Goal: Transaction & Acquisition: Obtain resource

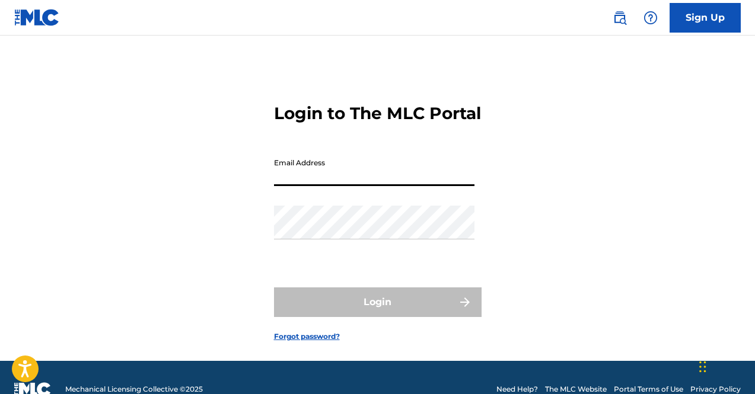
click at [378, 186] on input "Email Address" at bounding box center [374, 169] width 200 height 34
type input "Kayarchon@gmail.com"
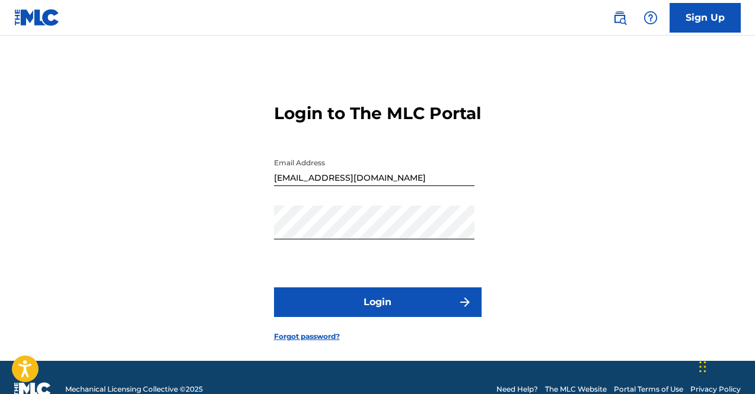
click at [365, 313] on button "Login" at bounding box center [377, 303] width 207 height 30
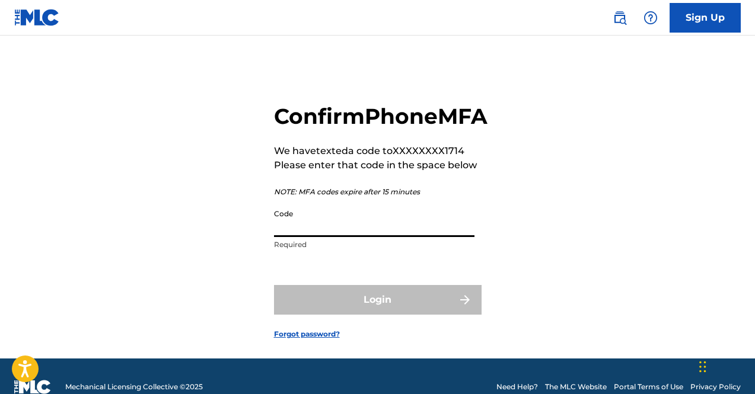
click at [339, 237] on input "Code" at bounding box center [374, 220] width 200 height 34
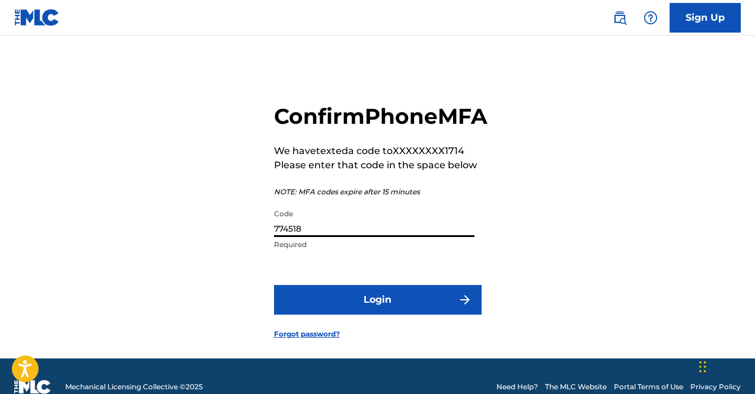
type input "774518"
click at [274, 285] on button "Login" at bounding box center [377, 300] width 207 height 30
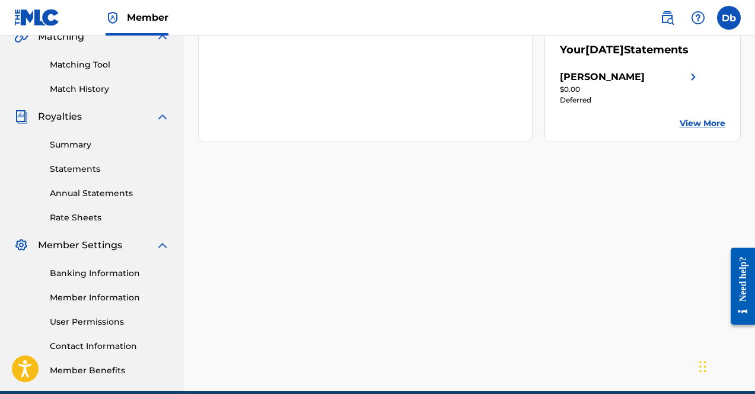
scroll to position [286, 0]
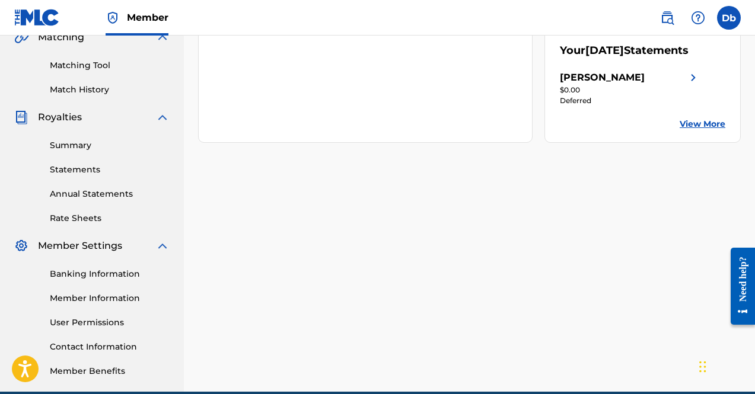
click at [76, 166] on link "Statements" at bounding box center [110, 170] width 120 height 12
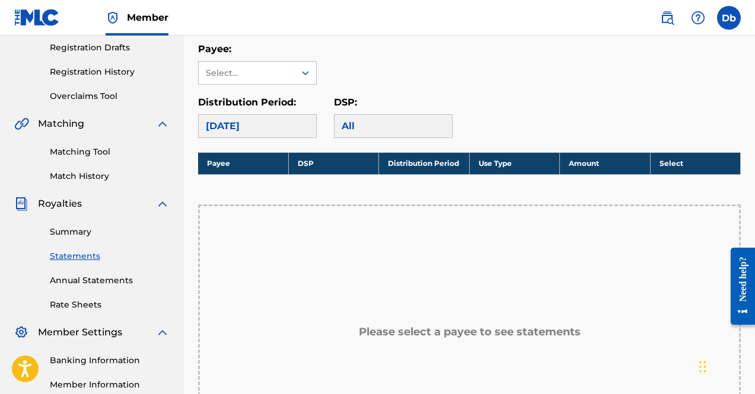
scroll to position [198, 0]
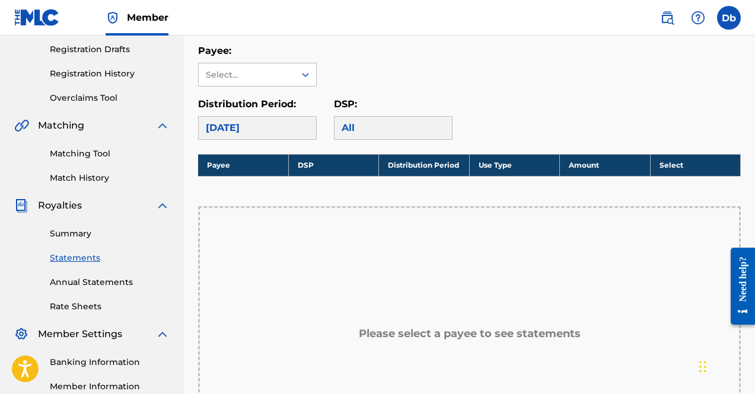
click at [279, 142] on div "Royalty Statements Select your desired payee from the Payee drop-down menu. The…" at bounding box center [469, 227] width 542 height 720
click at [272, 143] on div "Royalty Statements Select your desired payee from the Payee drop-down menu. The…" at bounding box center [469, 227] width 542 height 720
click at [254, 132] on div "August 2025" at bounding box center [257, 128] width 119 height 24
click at [258, 69] on div "Select..." at bounding box center [246, 75] width 81 height 12
click at [232, 107] on div "[PERSON_NAME]" at bounding box center [257, 102] width 117 height 30
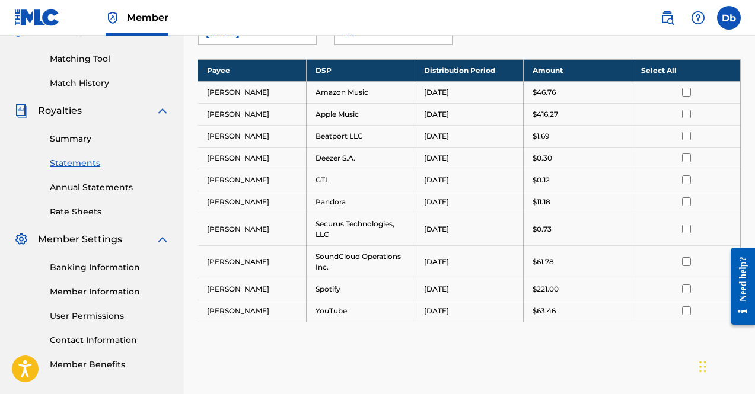
scroll to position [249, 0]
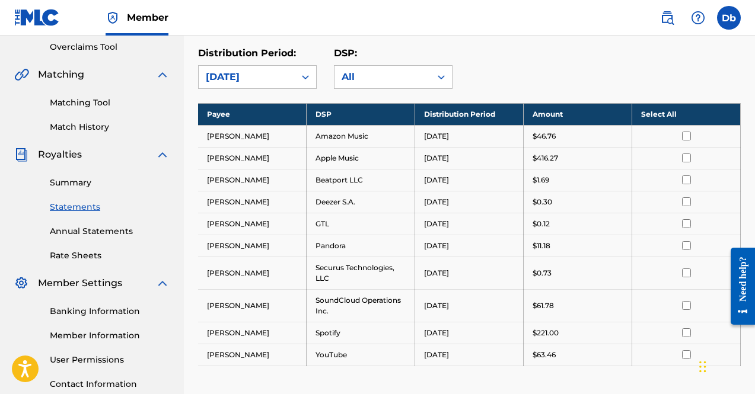
click at [672, 114] on th "Select All" at bounding box center [686, 114] width 108 height 22
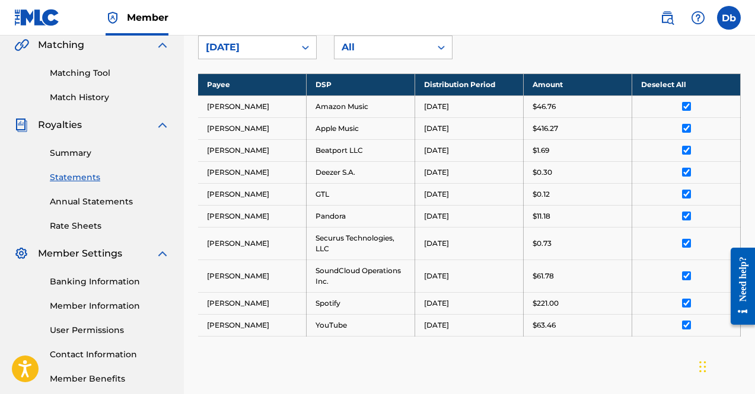
scroll to position [432, 0]
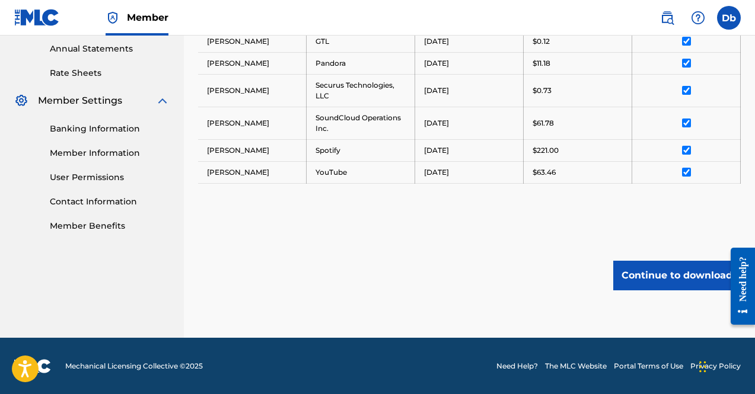
click at [666, 274] on button "Continue to download" at bounding box center [676, 276] width 127 height 30
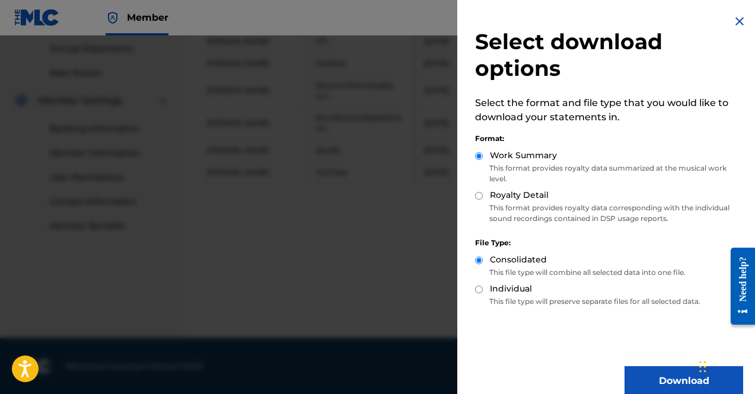
click at [533, 202] on div "Royalty Detail" at bounding box center [609, 196] width 268 height 14
click at [491, 199] on label "Royalty Detail" at bounding box center [519, 195] width 59 height 12
click at [483, 199] on input "Royalty Detail" at bounding box center [479, 196] width 8 height 8
radio input "true"
click at [653, 368] on button "Download" at bounding box center [683, 381] width 119 height 30
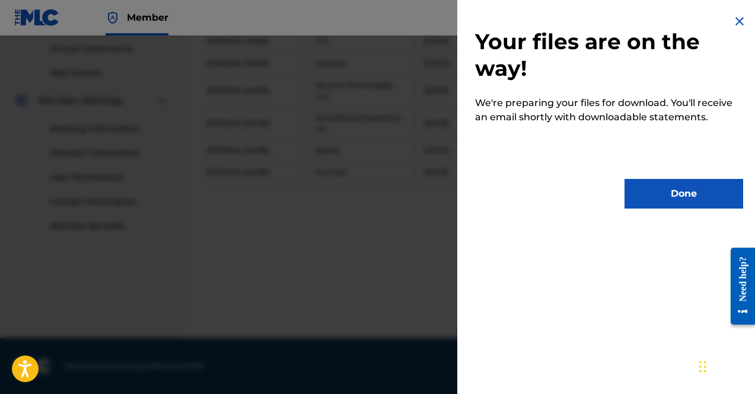
click at [677, 196] on button "Done" at bounding box center [683, 194] width 119 height 30
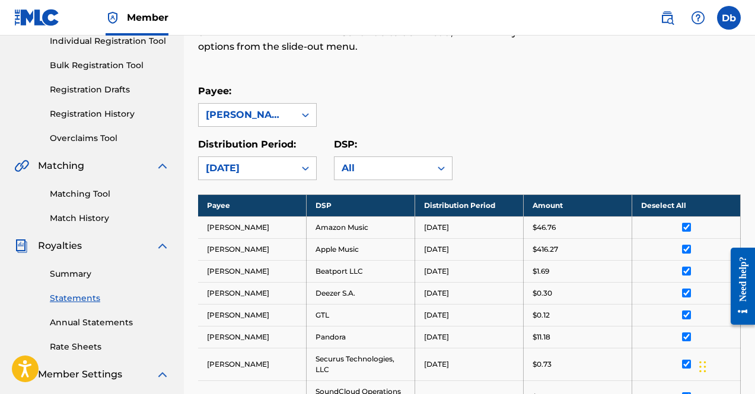
scroll to position [305, 0]
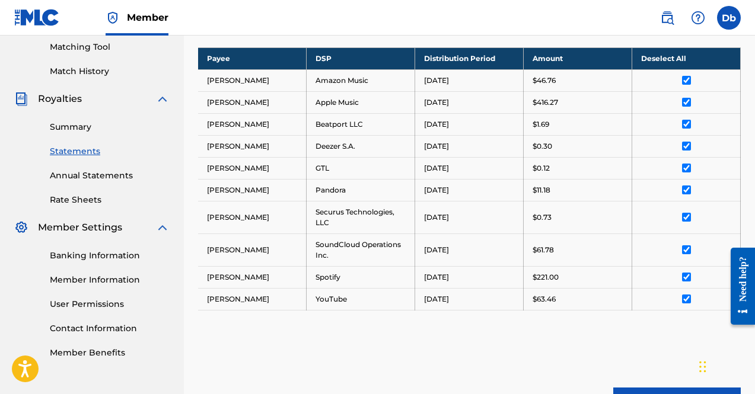
click at [89, 176] on link "Annual Statements" at bounding box center [110, 176] width 120 height 12
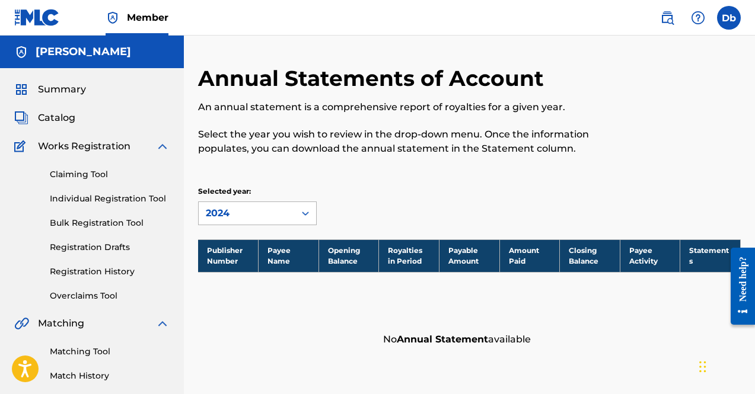
click at [272, 216] on div "2024" at bounding box center [247, 213] width 82 height 14
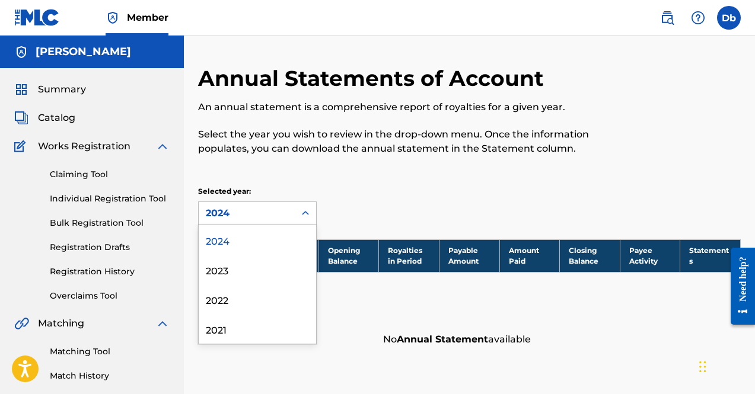
click at [253, 239] on div "2024" at bounding box center [257, 240] width 117 height 30
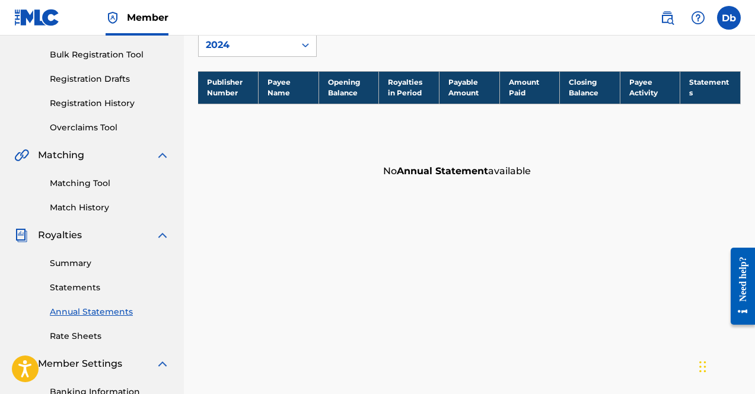
scroll to position [235, 0]
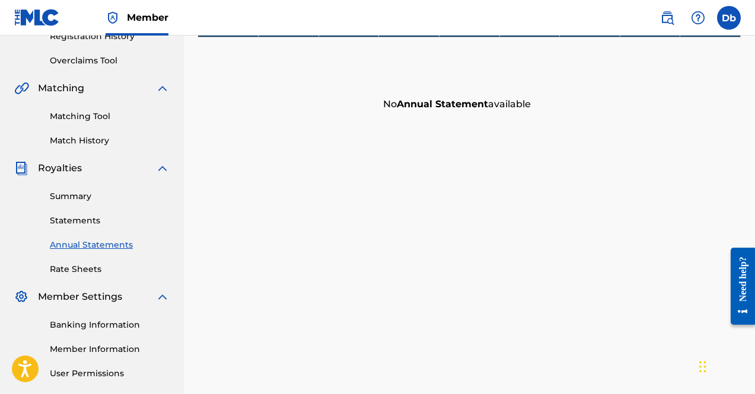
click at [68, 190] on link "Summary" at bounding box center [110, 196] width 120 height 12
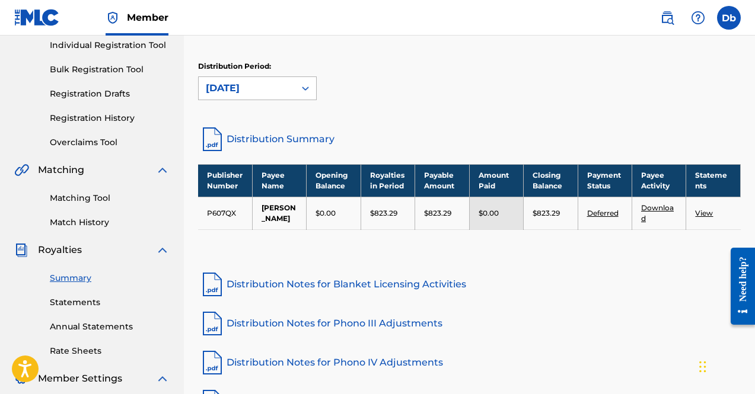
scroll to position [156, 0]
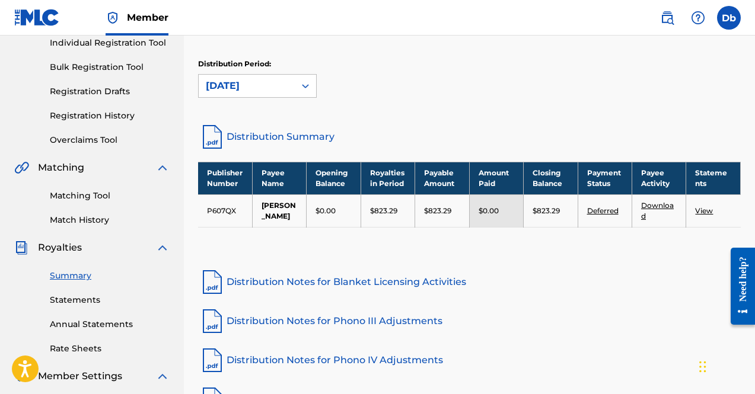
click at [79, 295] on link "Statements" at bounding box center [110, 300] width 120 height 12
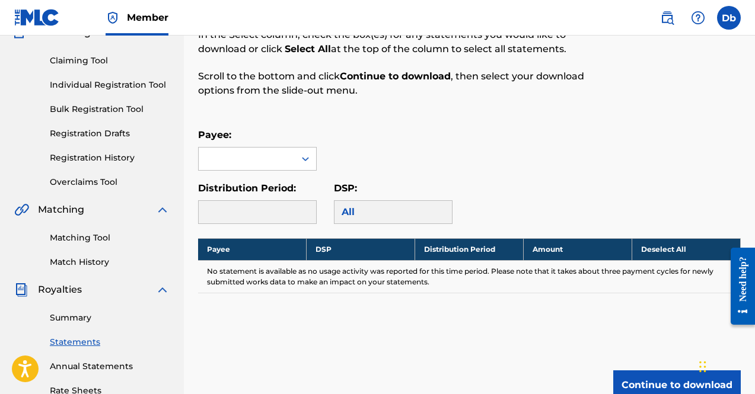
scroll to position [114, 0]
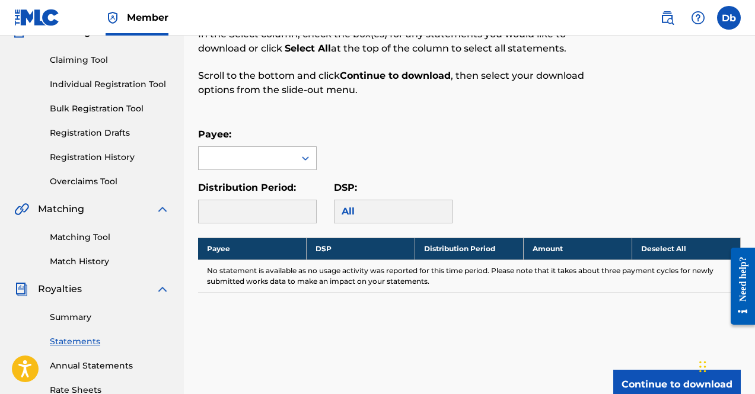
click at [274, 154] on div at bounding box center [247, 158] width 96 height 23
click at [261, 178] on div "[PERSON_NAME]" at bounding box center [257, 185] width 117 height 30
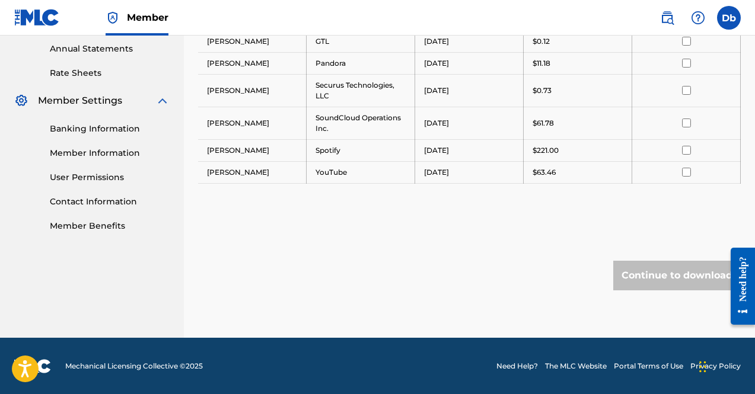
scroll to position [312, 0]
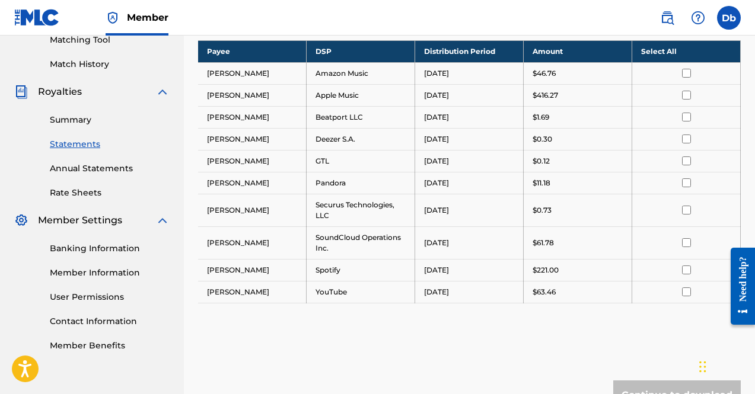
click at [106, 169] on link "Annual Statements" at bounding box center [110, 168] width 120 height 12
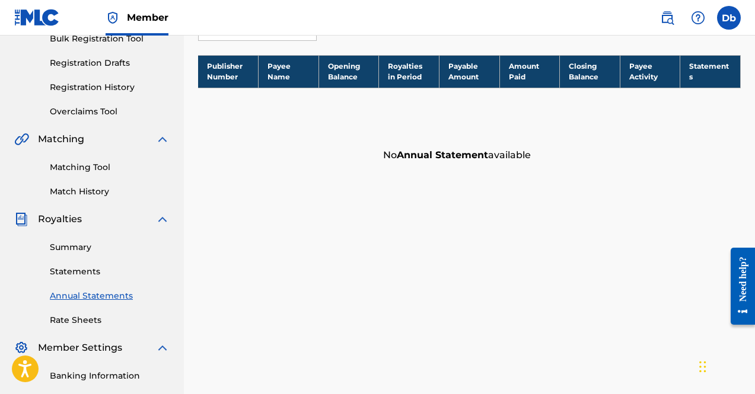
scroll to position [185, 0]
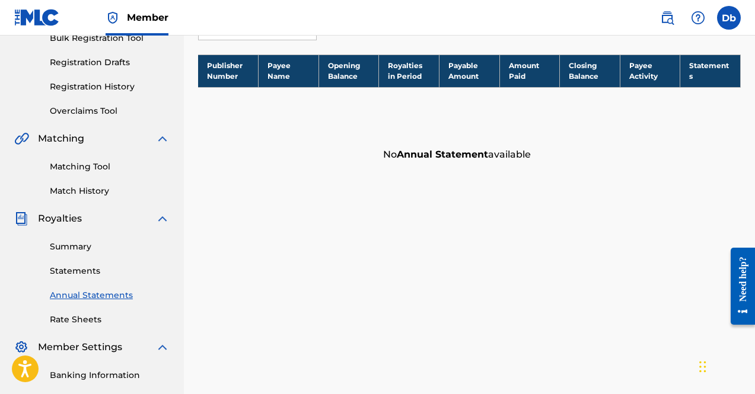
click at [62, 318] on link "Rate Sheets" at bounding box center [110, 320] width 120 height 12
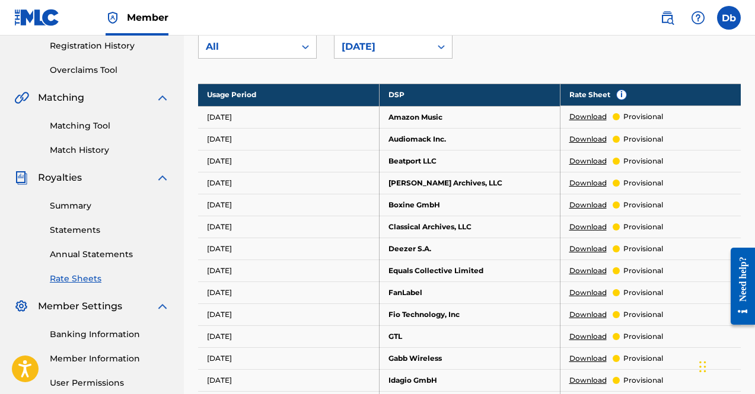
scroll to position [217, 0]
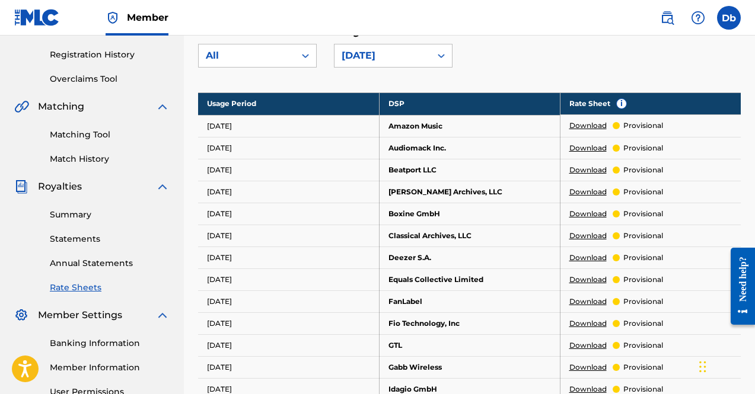
click at [595, 124] on link "Download" at bounding box center [587, 125] width 37 height 11
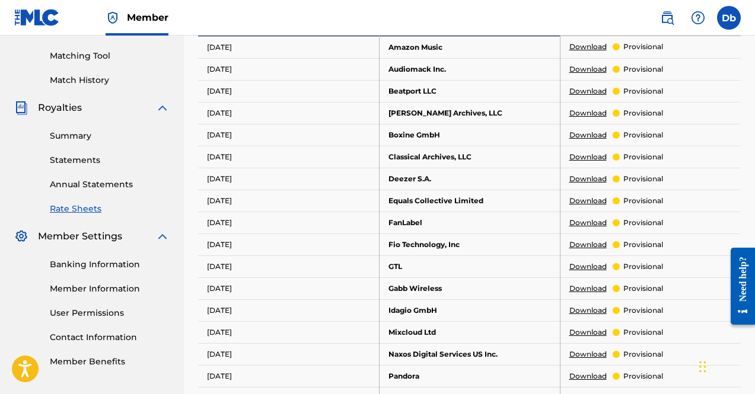
scroll to position [306, 0]
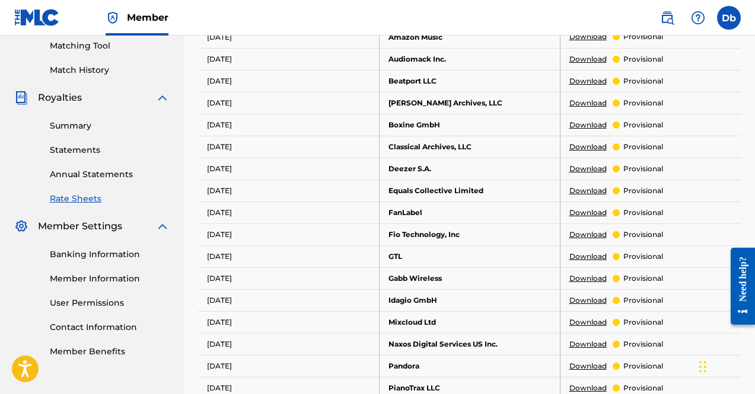
click at [101, 260] on link "Banking Information" at bounding box center [110, 254] width 120 height 12
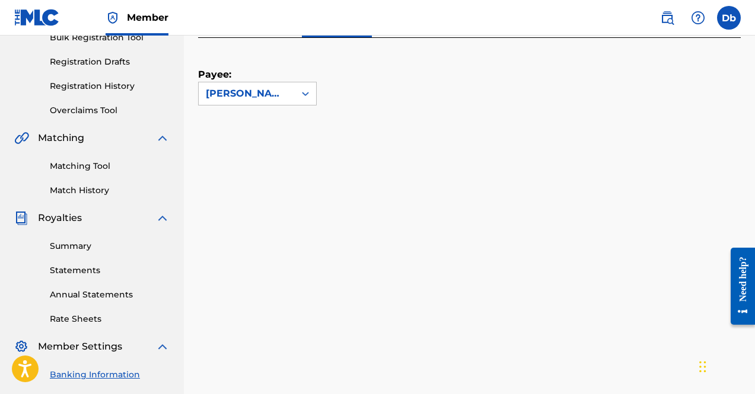
scroll to position [168, 0]
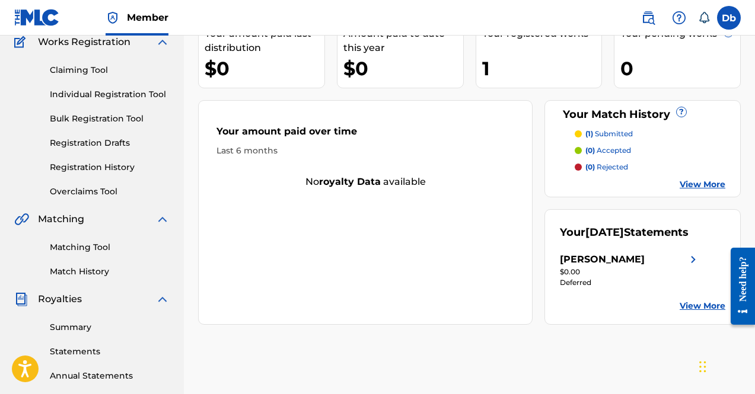
scroll to position [105, 0]
click at [703, 312] on link "View More" at bounding box center [702, 305] width 46 height 12
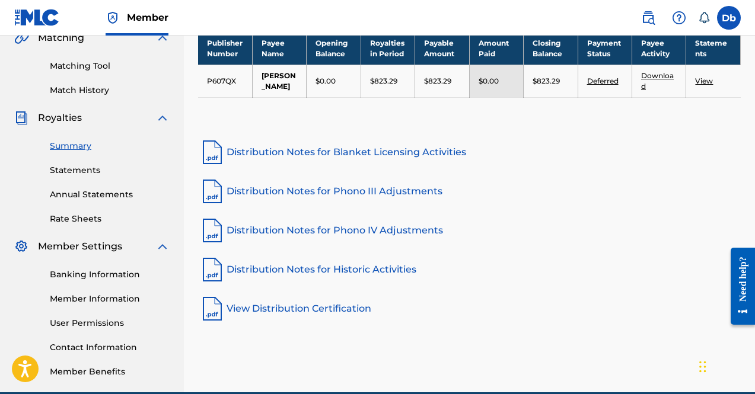
scroll to position [297, 0]
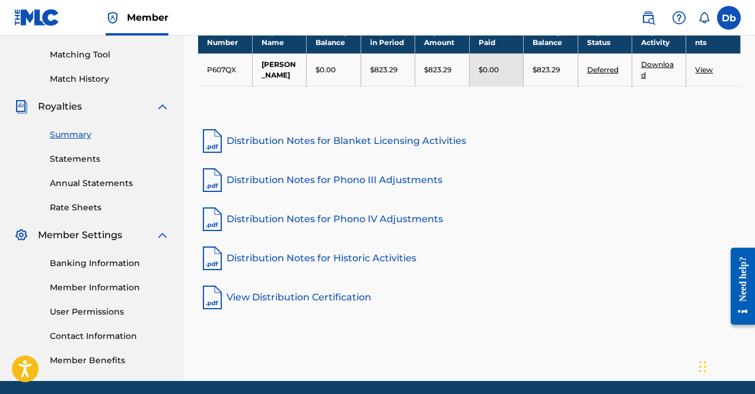
click at [65, 273] on div "Banking Information Member Information User Permissions Contact Information Mem…" at bounding box center [91, 304] width 155 height 124
click at [63, 272] on div "Banking Information Member Information User Permissions Contact Information Mem…" at bounding box center [91, 304] width 155 height 124
click at [58, 264] on link "Banking Information" at bounding box center [110, 263] width 120 height 12
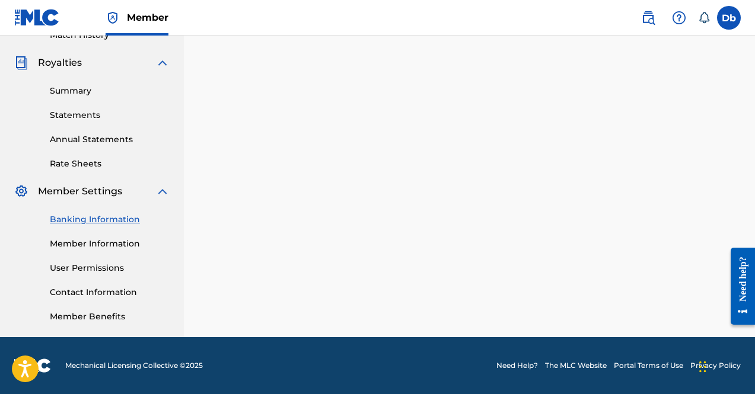
scroll to position [240, 0]
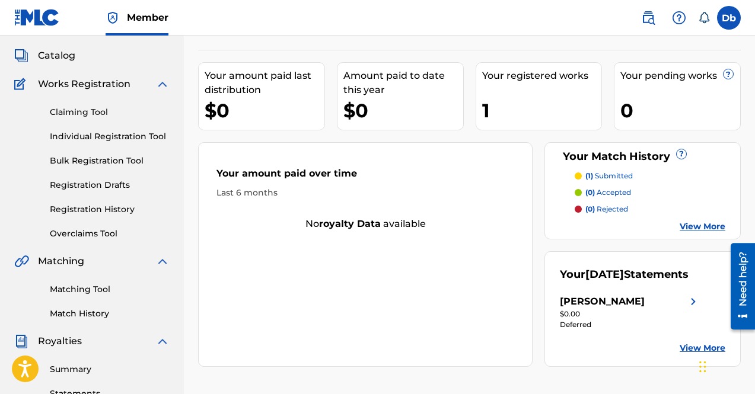
scroll to position [63, 0]
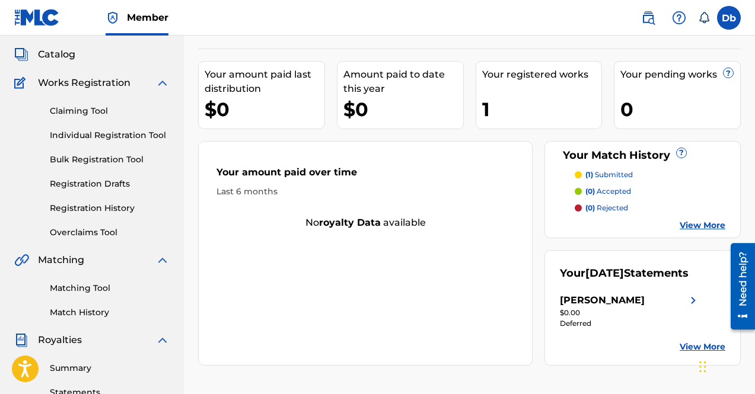
click at [82, 289] on link "Matching Tool" at bounding box center [110, 288] width 120 height 12
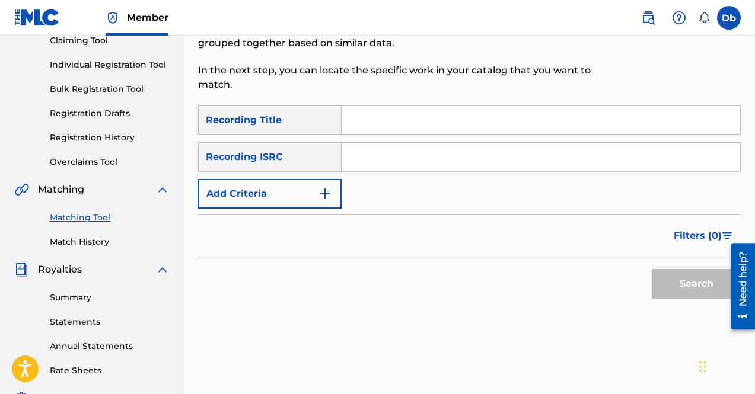
scroll to position [133, 0]
click at [86, 293] on link "Summary" at bounding box center [110, 298] width 120 height 12
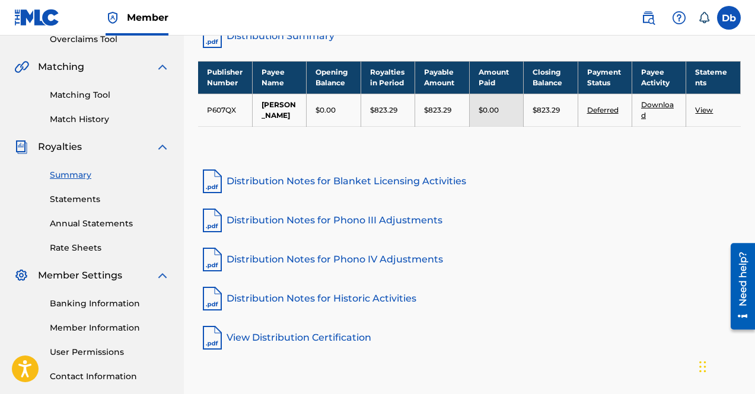
scroll to position [258, 0]
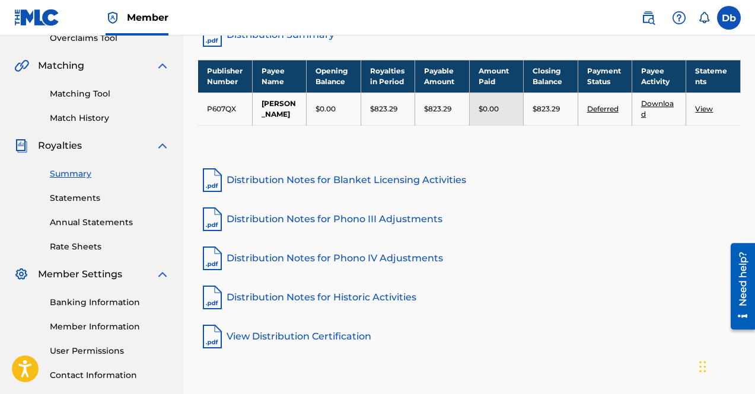
click at [91, 298] on link "Banking Information" at bounding box center [110, 302] width 120 height 12
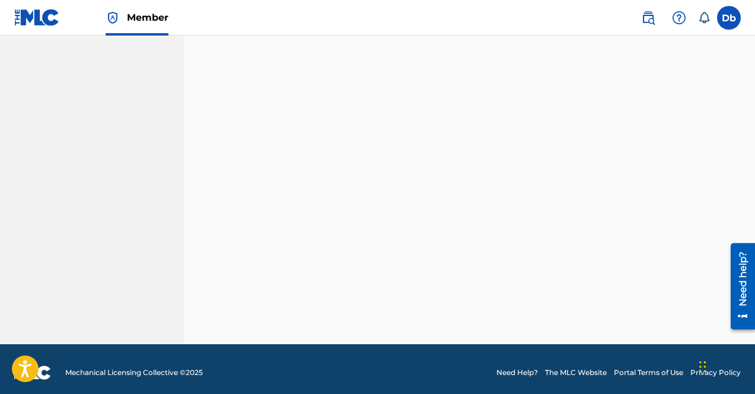
scroll to position [341, 0]
